Goal: Task Accomplishment & Management: Manage account settings

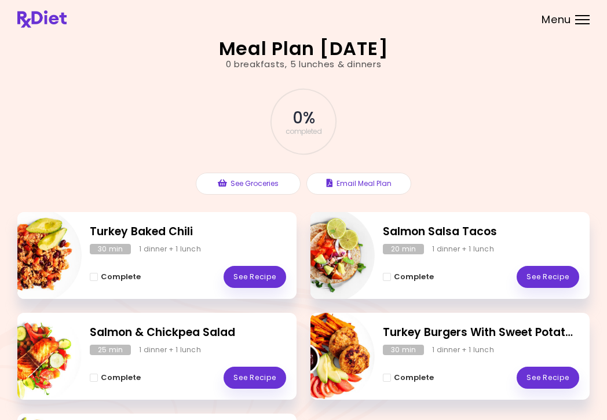
click at [575, 22] on header at bounding box center [303, 19] width 607 height 38
click at [581, 19] on div at bounding box center [582, 19] width 14 height 1
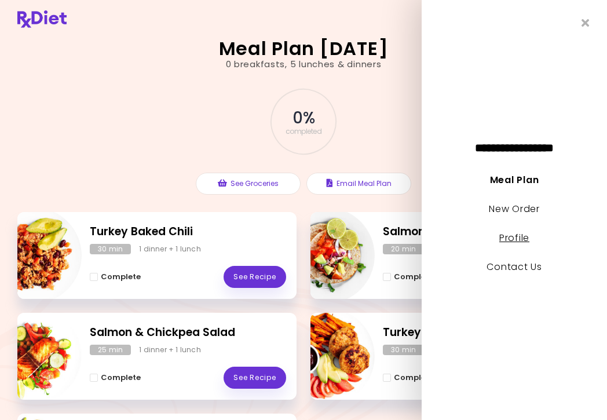
click at [511, 233] on link "Profile" at bounding box center [514, 237] width 30 height 13
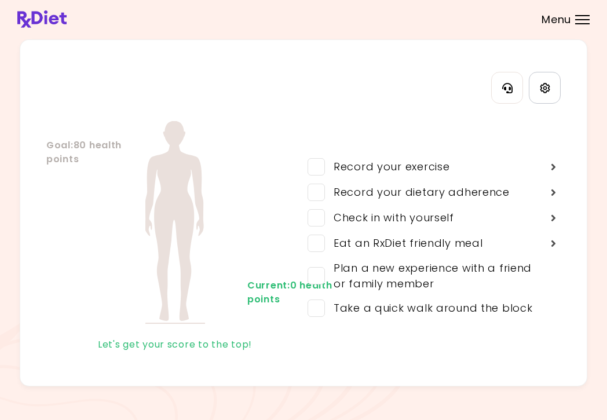
click at [547, 84] on icon "Settings" at bounding box center [545, 88] width 10 height 10
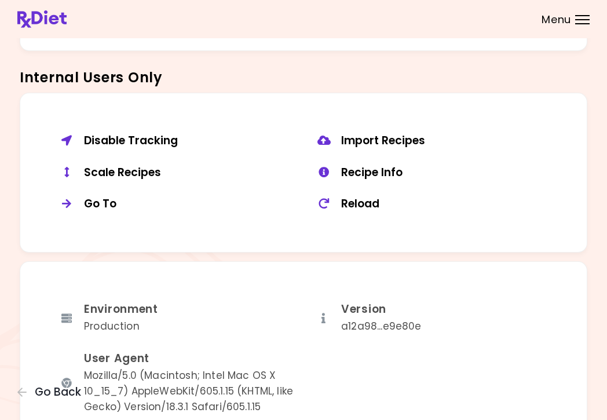
scroll to position [841, 0]
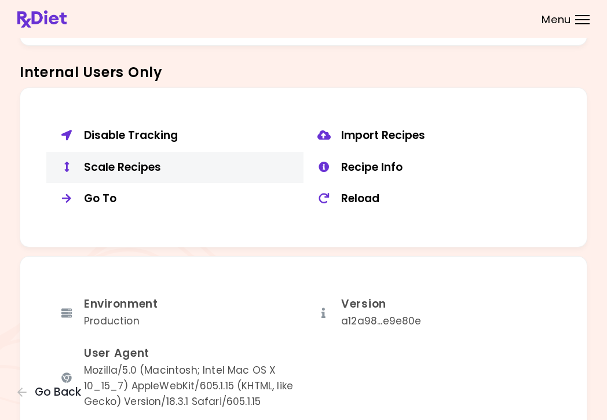
click at [144, 160] on div "Scale Recipes" at bounding box center [189, 167] width 211 height 14
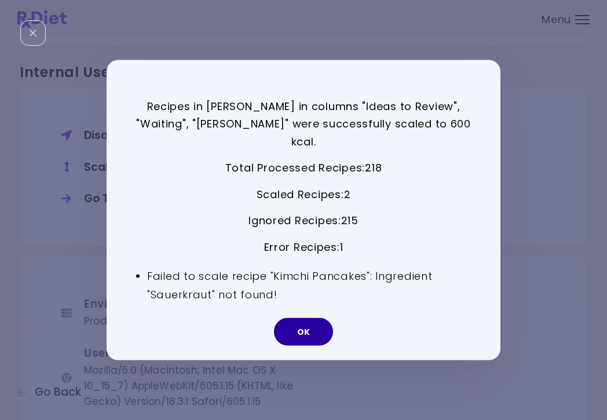
click at [305, 319] on button "OK" at bounding box center [303, 332] width 59 height 28
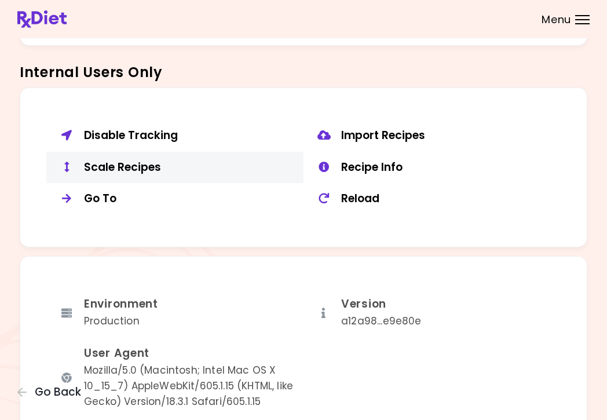
click at [151, 160] on div "Scale Recipes" at bounding box center [189, 167] width 211 height 14
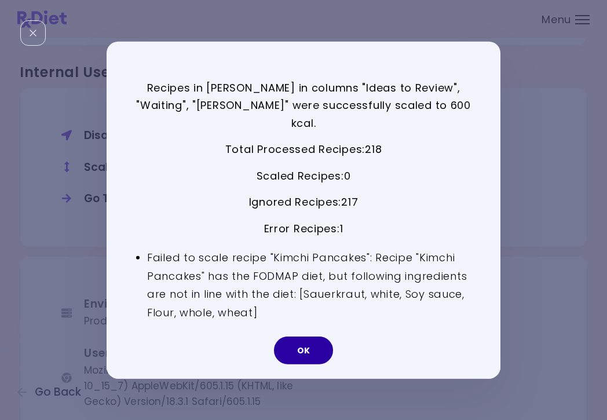
click at [313, 343] on button "OK" at bounding box center [303, 351] width 59 height 28
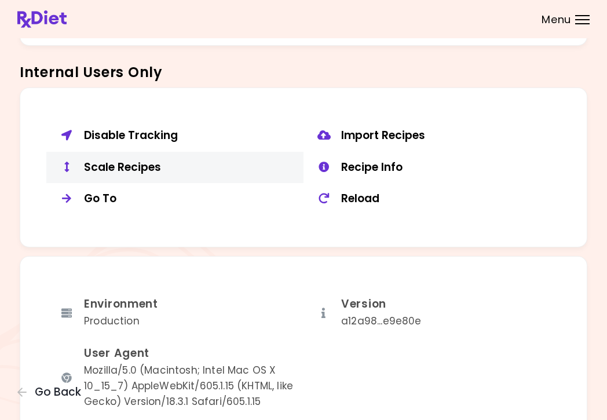
click at [145, 152] on button "Scale Recipes" at bounding box center [174, 168] width 257 height 32
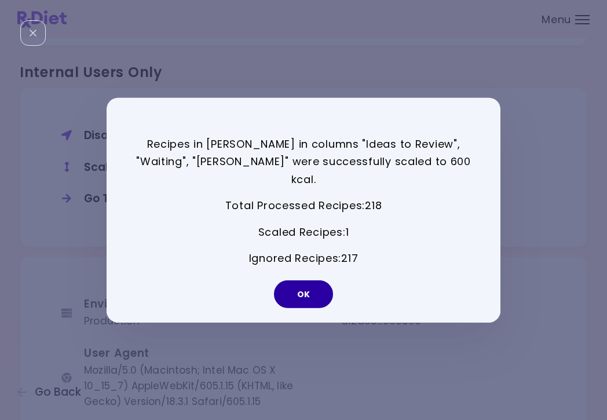
click at [314, 284] on button "OK" at bounding box center [303, 294] width 59 height 28
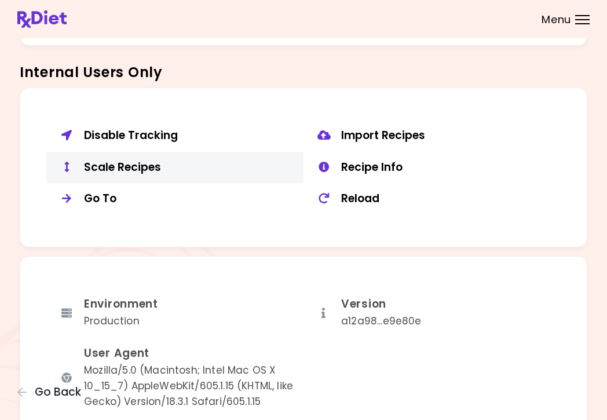
click at [170, 166] on div "Scale Recipes" at bounding box center [189, 167] width 211 height 14
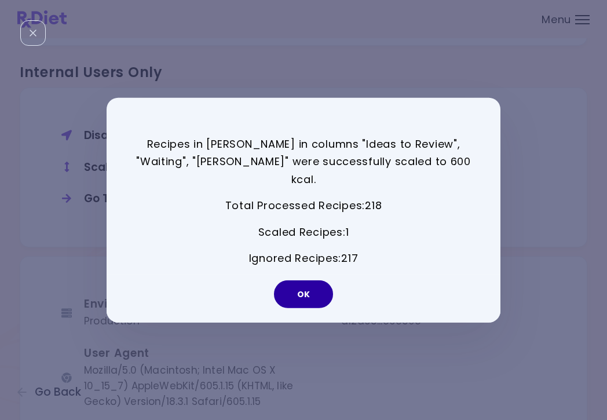
click at [303, 280] on button "OK" at bounding box center [303, 294] width 59 height 28
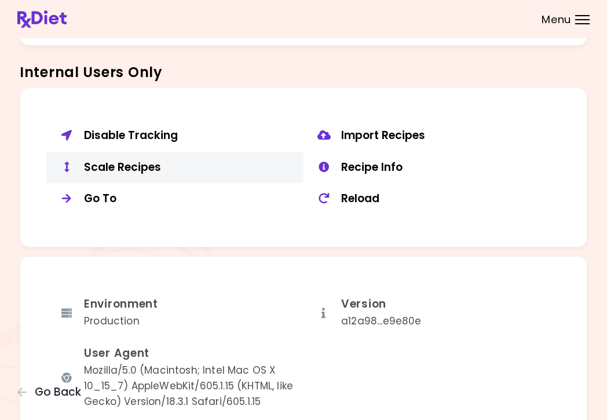
click at [151, 163] on div "Scale Recipes" at bounding box center [189, 167] width 211 height 14
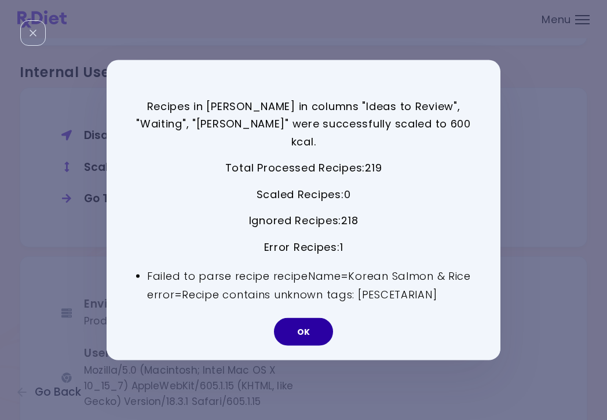
click at [305, 326] on button "OK" at bounding box center [303, 332] width 59 height 28
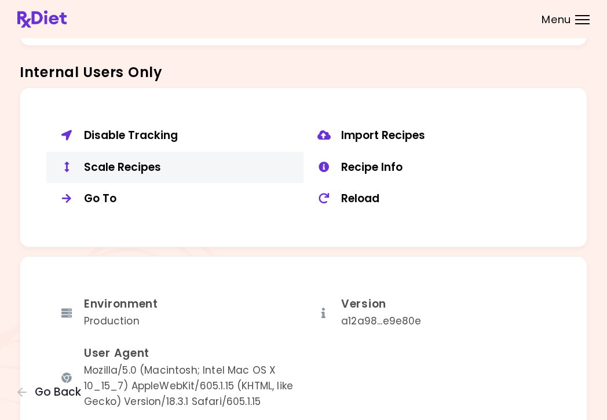
click at [101, 164] on div "Scale Recipes" at bounding box center [189, 167] width 211 height 14
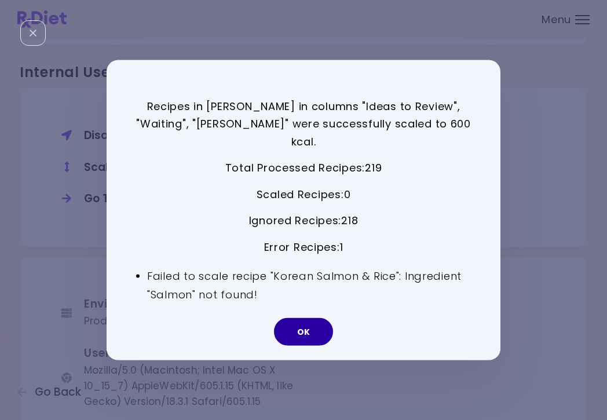
click at [301, 326] on button "OK" at bounding box center [303, 332] width 59 height 28
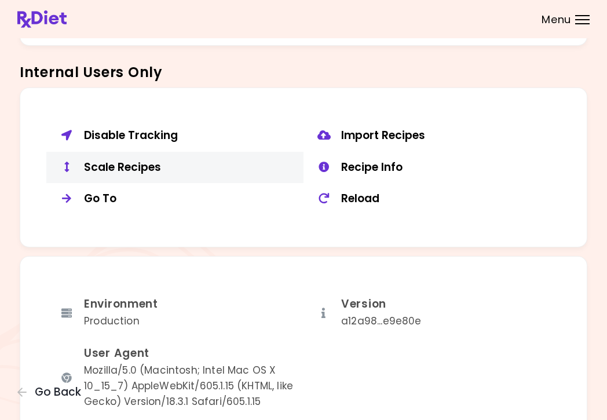
click at [137, 162] on div "Scale Recipes" at bounding box center [189, 167] width 211 height 14
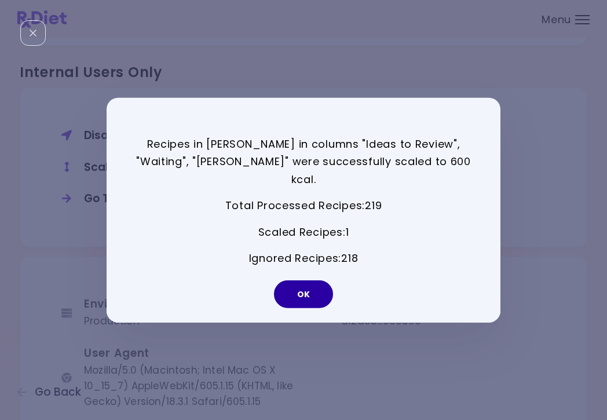
click at [316, 280] on button "OK" at bounding box center [303, 294] width 59 height 28
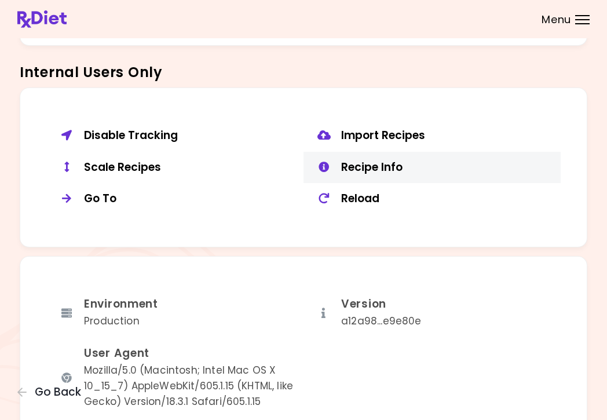
click at [372, 163] on div "Recipe Info" at bounding box center [446, 167] width 211 height 14
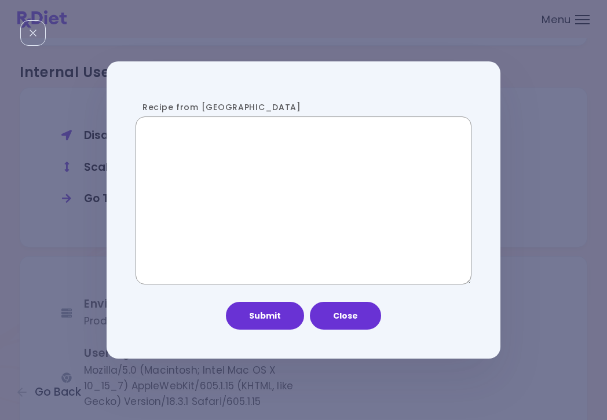
click at [240, 195] on textarea "Recipe from [GEOGRAPHIC_DATA]" at bounding box center [304, 200] width 336 height 168
paste textarea "**********"
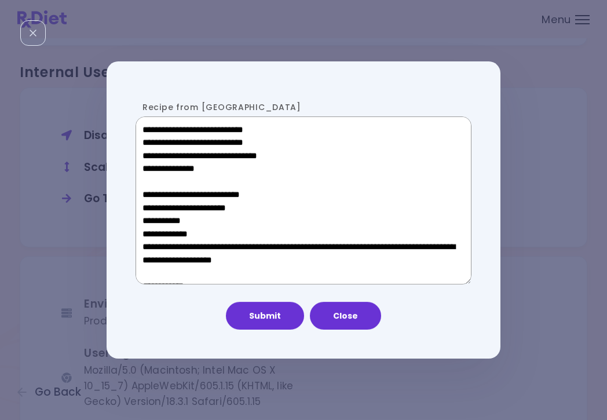
scroll to position [789, 0]
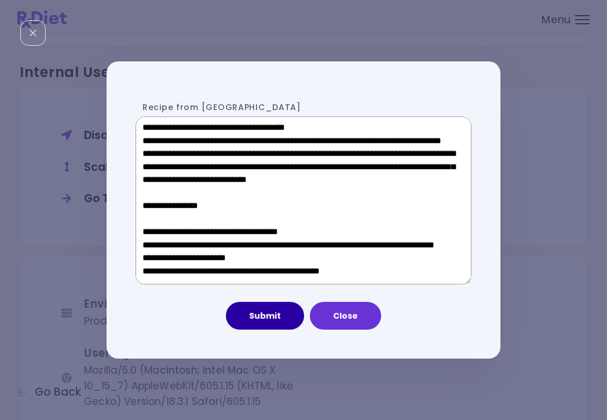
type textarea "**********"
click at [257, 318] on button "Submit" at bounding box center [265, 316] width 78 height 28
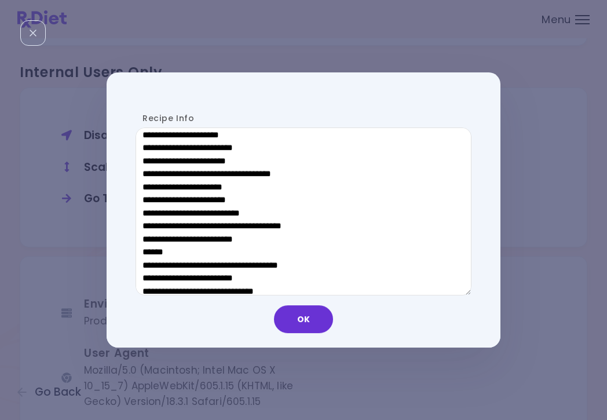
scroll to position [396, 0]
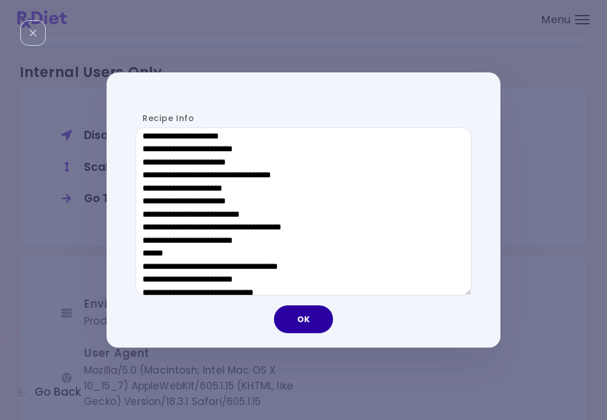
click at [296, 320] on button "OK" at bounding box center [303, 319] width 59 height 28
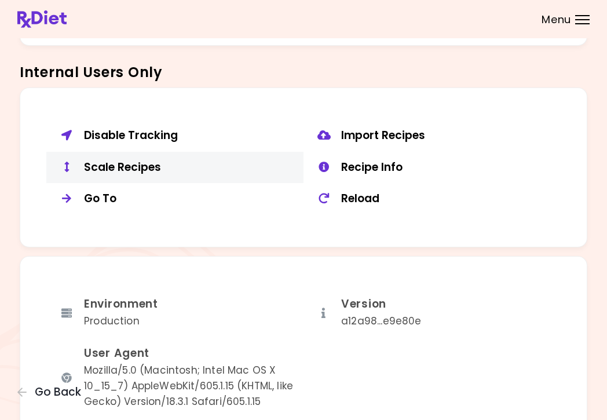
click at [132, 160] on div "Scale Recipes" at bounding box center [189, 167] width 211 height 14
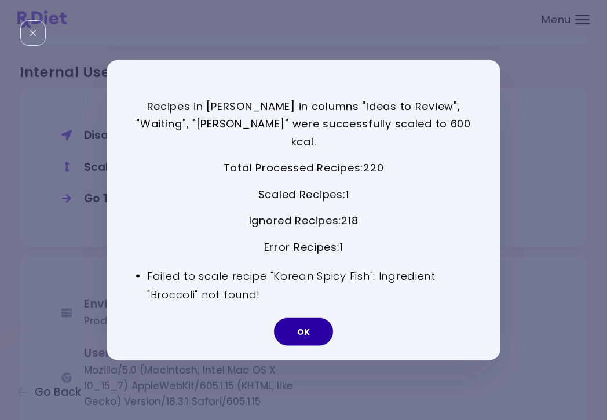
click at [305, 324] on button "OK" at bounding box center [303, 332] width 59 height 28
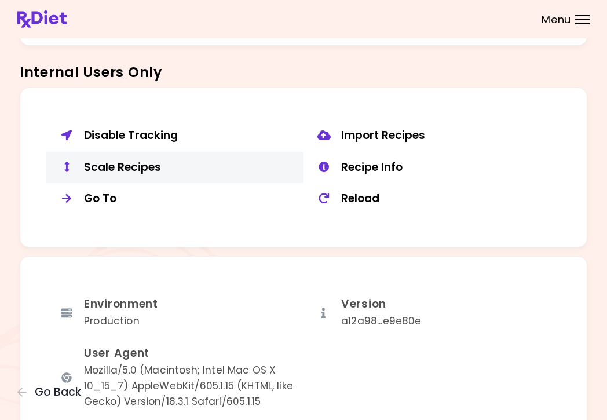
click at [143, 160] on div "Scale Recipes" at bounding box center [189, 167] width 211 height 14
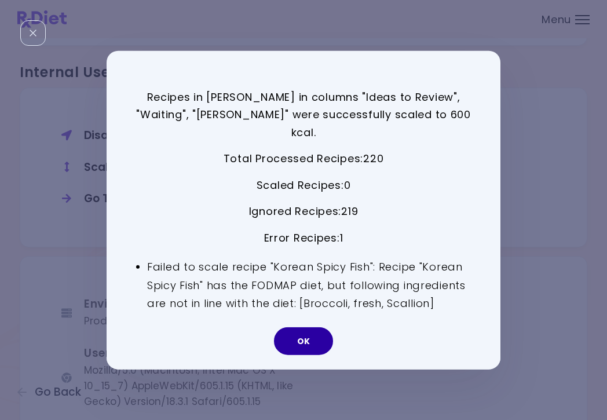
click at [313, 336] on button "OK" at bounding box center [303, 341] width 59 height 28
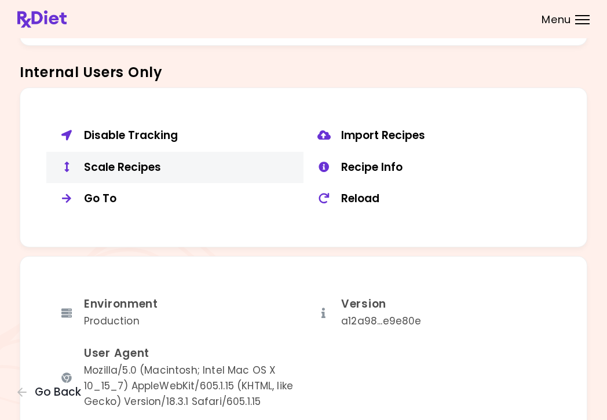
click at [138, 161] on div "Scale Recipes" at bounding box center [189, 167] width 211 height 14
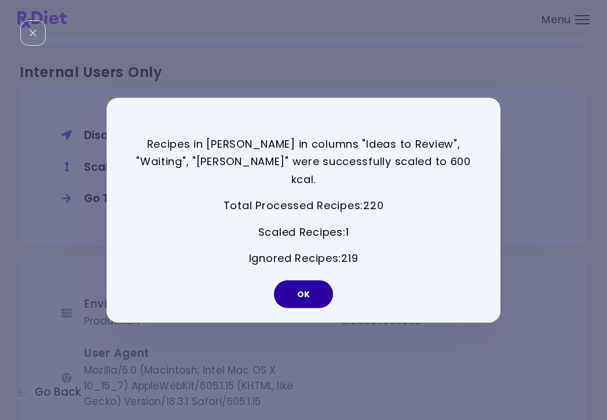
click at [320, 294] on button "OK" at bounding box center [303, 294] width 59 height 28
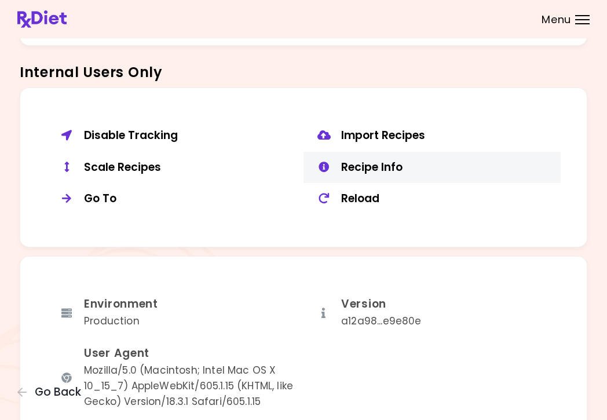
click at [368, 160] on div "Recipe Info" at bounding box center [446, 167] width 211 height 14
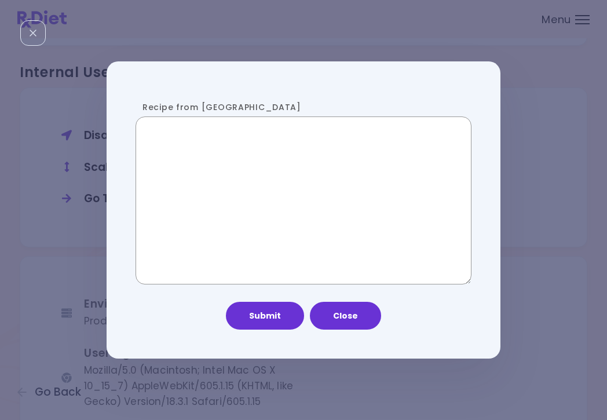
click at [264, 213] on textarea "Recipe from [GEOGRAPHIC_DATA]" at bounding box center [304, 200] width 336 height 168
paste textarea "**********"
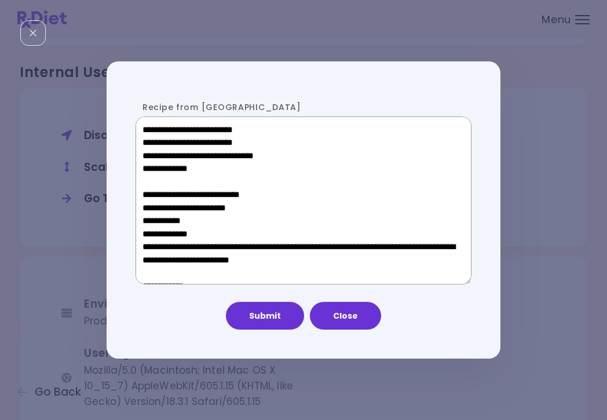
scroll to position [699, 0]
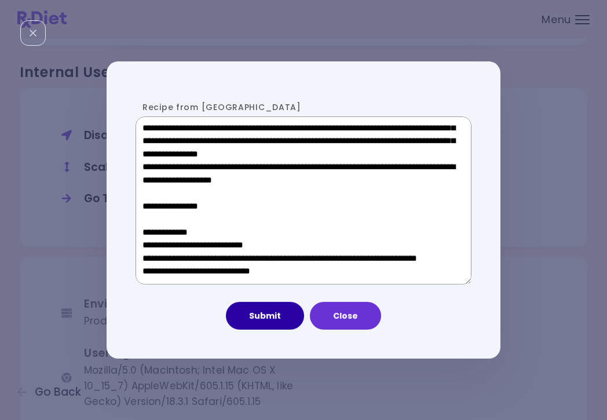
type textarea "**********"
click at [257, 321] on button "Submit" at bounding box center [265, 316] width 78 height 28
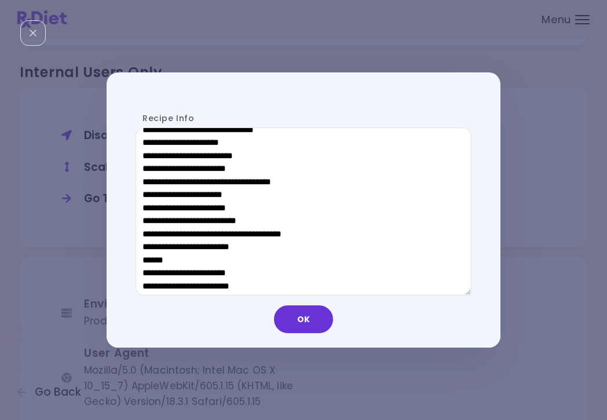
scroll to position [477, 0]
